Goal: Information Seeking & Learning: Learn about a topic

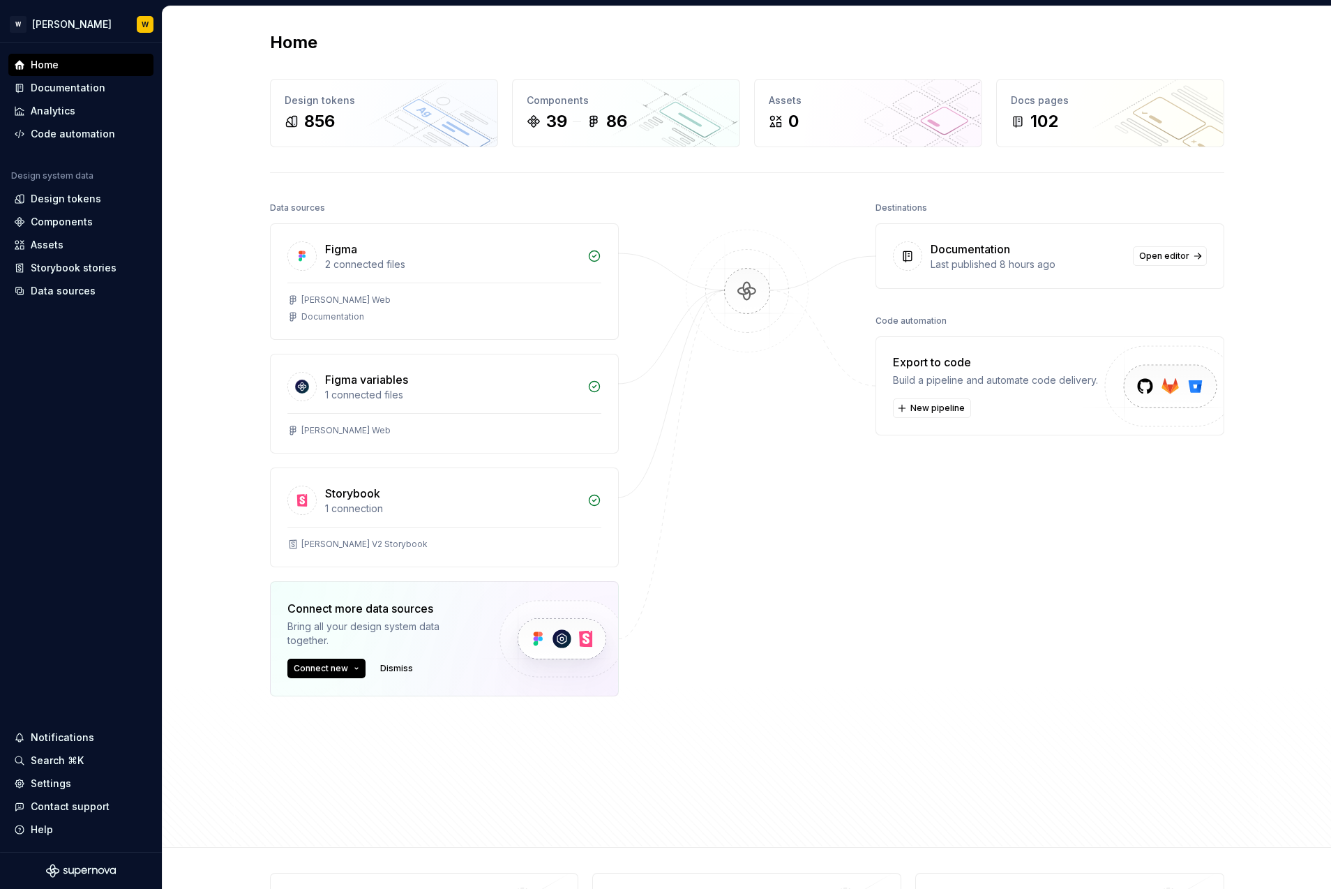
click at [191, 6] on div "Home Design tokens 856 Components 39 86 Assets 0 Docs pages 102 Data sources Fi…" at bounding box center [746, 447] width 1169 height 883
click at [184, 36] on div "Home Design tokens 856 Components 39 86 Assets 0 Docs pages 102 Data sources Fi…" at bounding box center [747, 426] width 1169 height 841
click at [184, 38] on div "Home Design tokens 856 Components 39 86 Assets 0 Docs pages 102 Data sources Fi…" at bounding box center [747, 426] width 1169 height 841
click at [75, 218] on div "Components" at bounding box center [62, 222] width 62 height 14
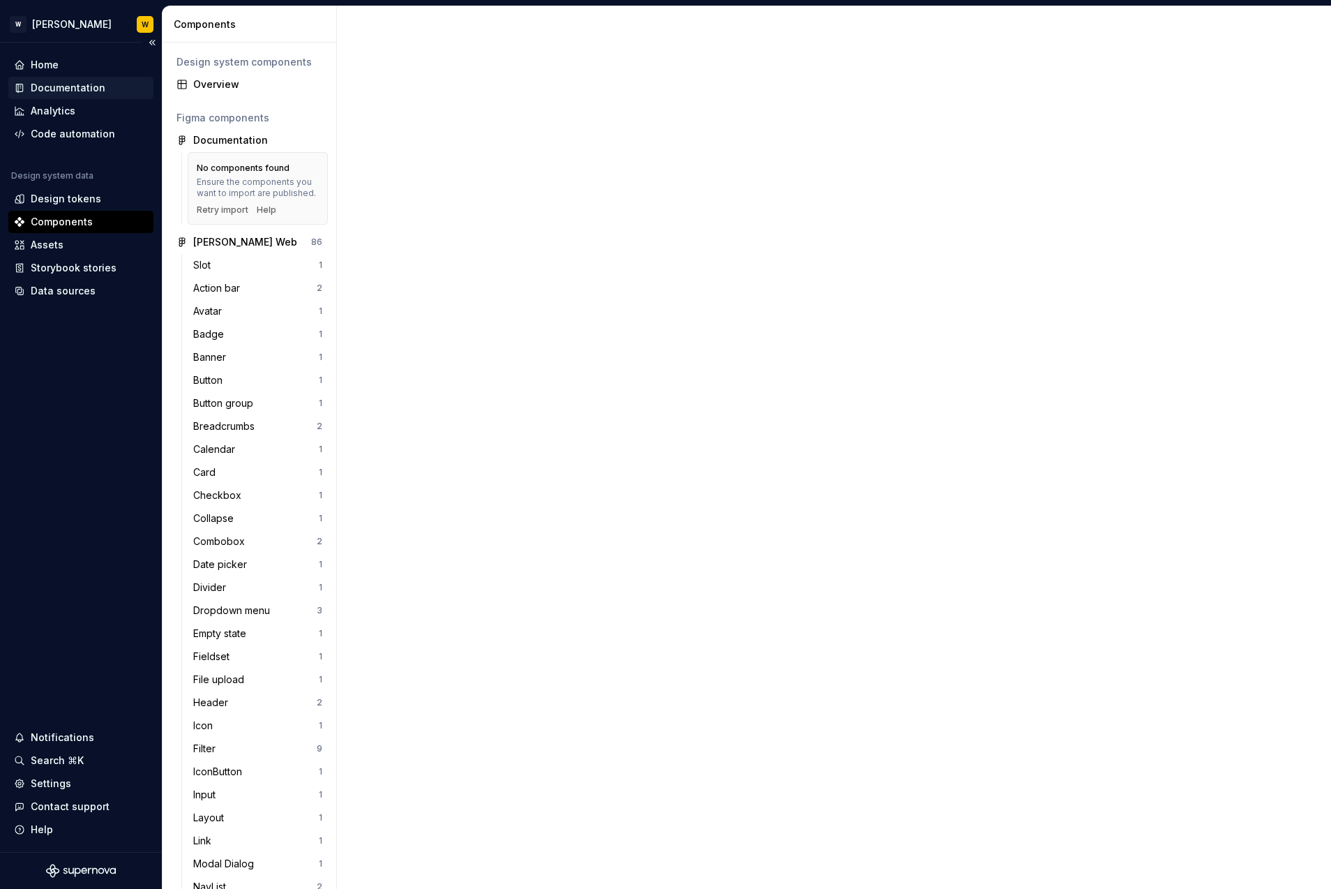
click at [75, 87] on div "Documentation" at bounding box center [68, 88] width 75 height 14
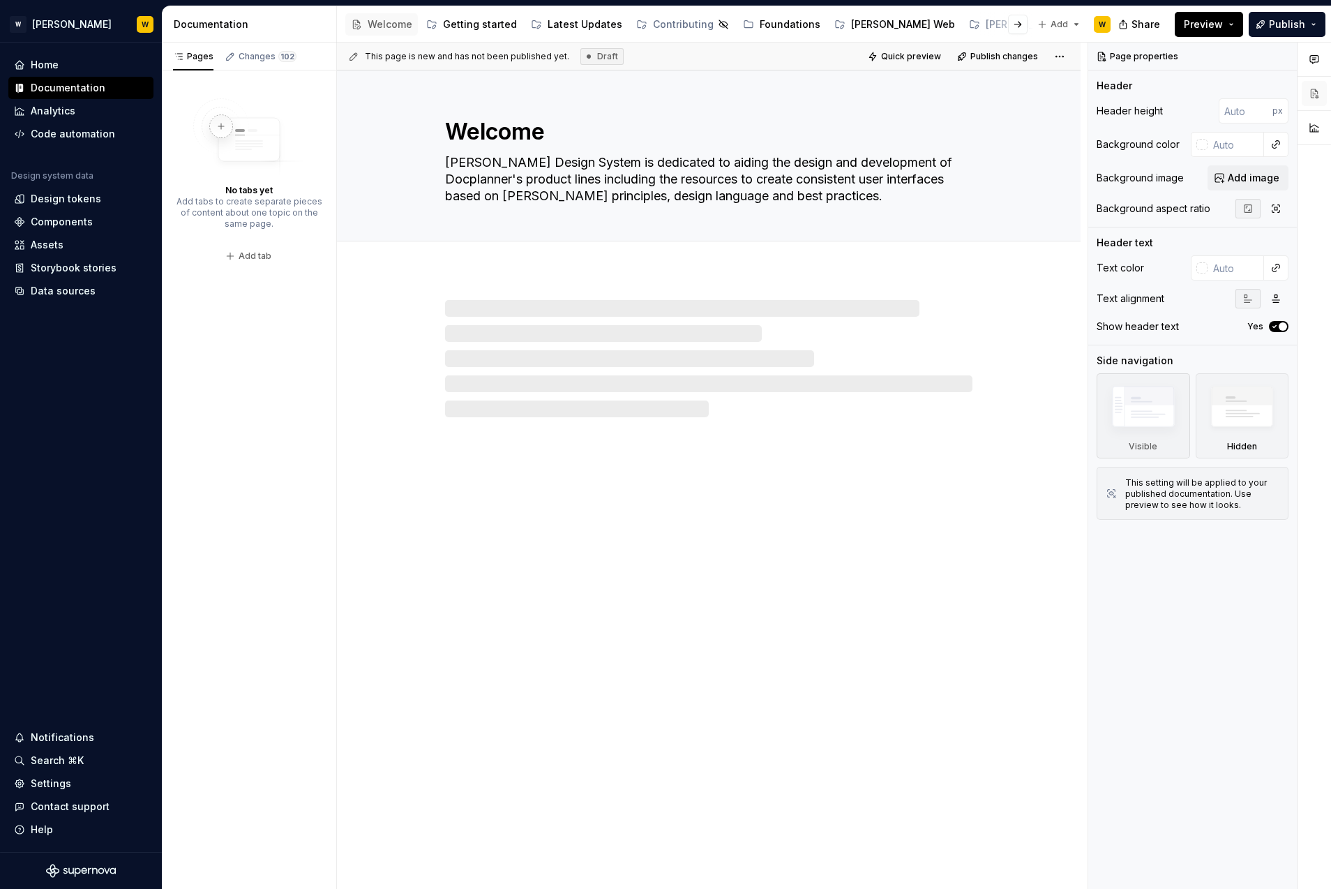
click at [1206, 27] on span "Preview" at bounding box center [1203, 24] width 39 height 14
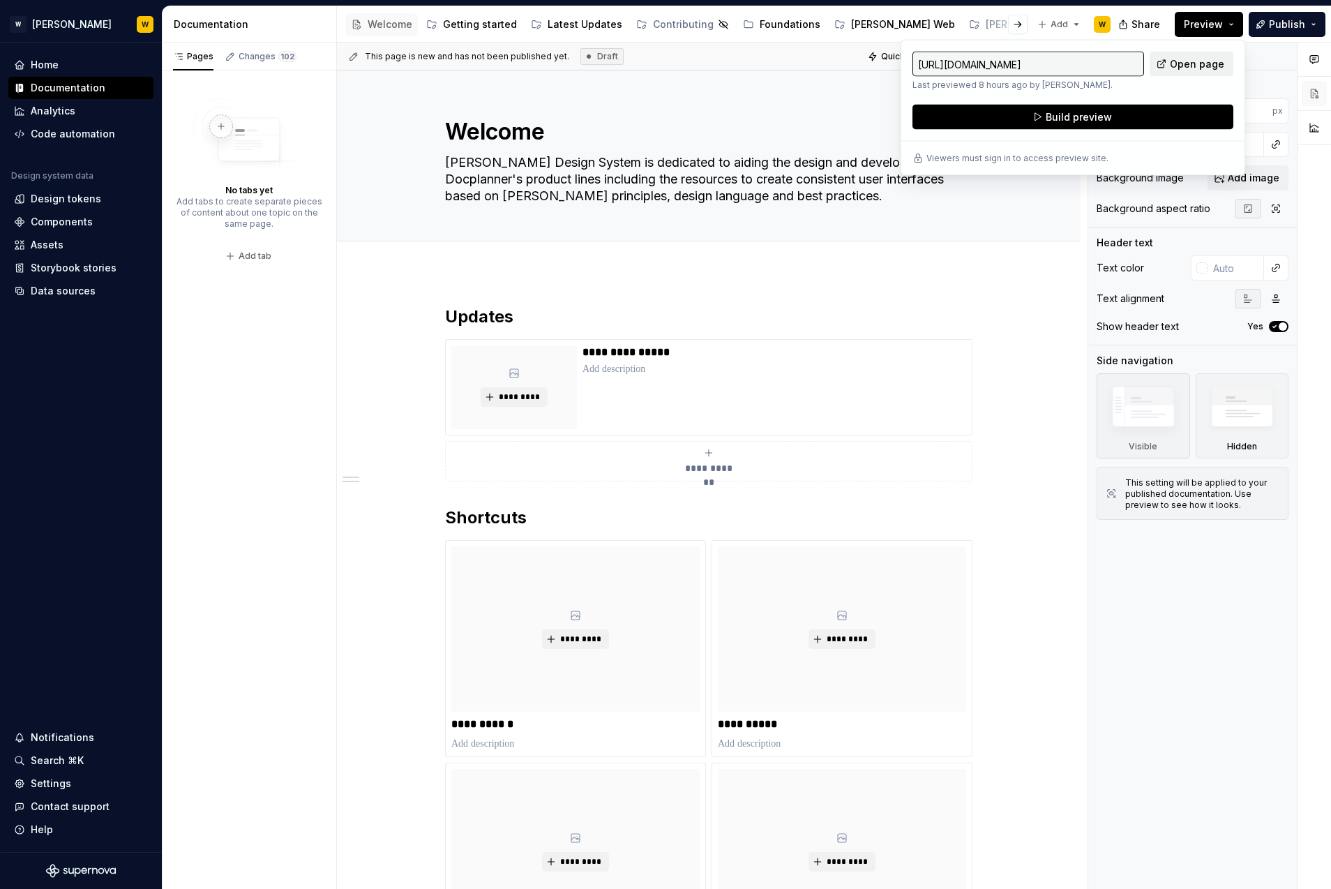
click at [1189, 63] on span "Open page" at bounding box center [1197, 64] width 54 height 14
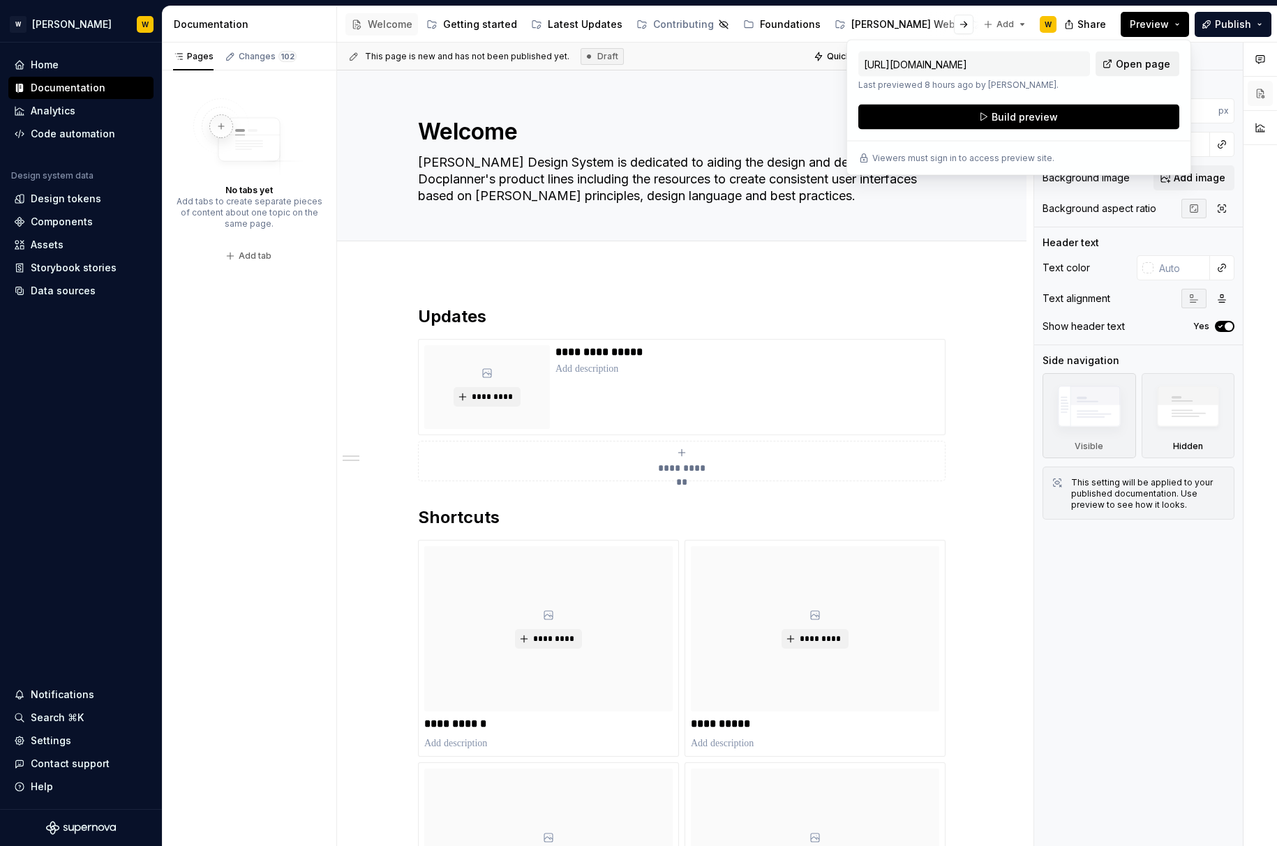
type textarea "*"
